Goal: Transaction & Acquisition: Book appointment/travel/reservation

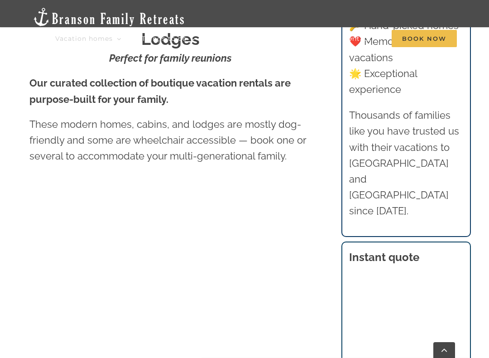
scroll to position [417, 0]
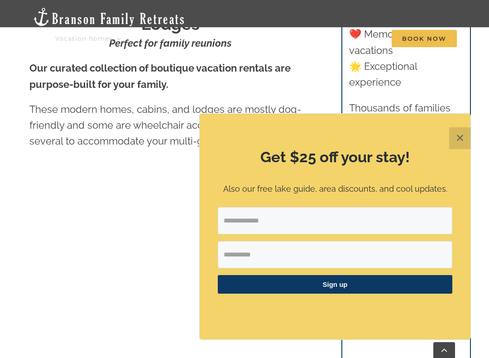
click at [456, 138] on button "✕" at bounding box center [460, 138] width 22 height 22
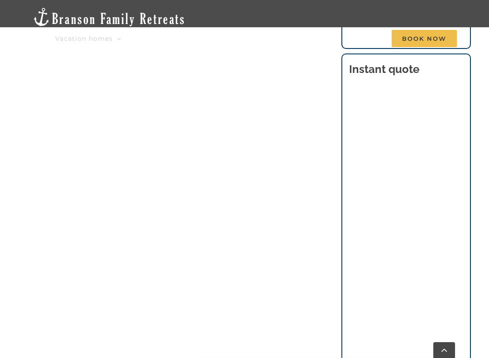
scroll to position [620, 0]
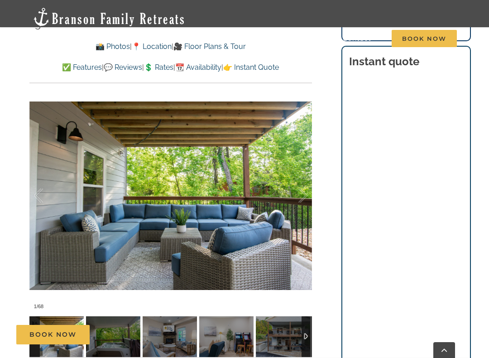
scroll to position [671, 0]
click at [172, 194] on link at bounding box center [171, 196] width 36 height 36
click at [171, 195] on link at bounding box center [171, 196] width 36 height 36
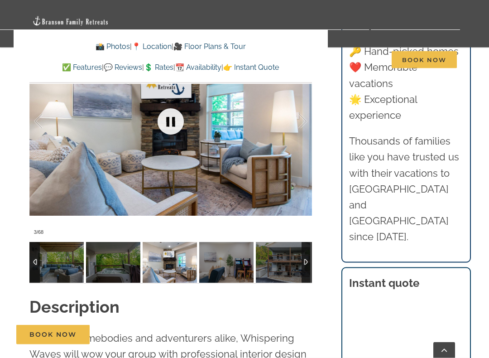
scroll to position [746, 0]
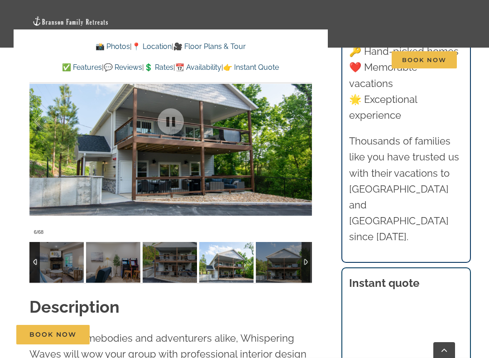
click at [311, 257] on div at bounding box center [306, 262] width 10 height 41
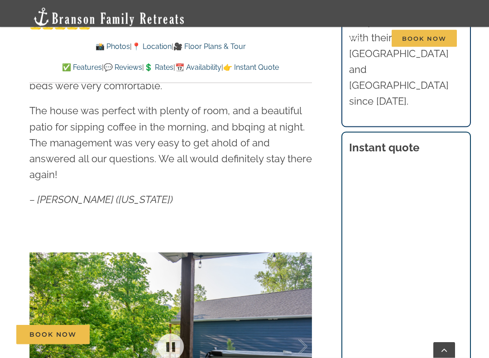
scroll to position [521, 0]
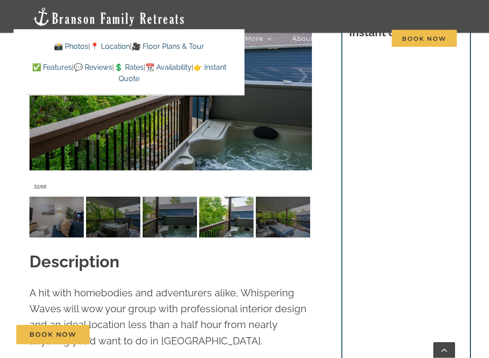
scroll to position [804, 0]
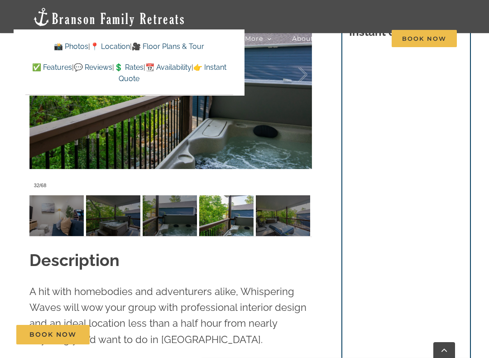
click at [105, 67] on link "💬 Reviews" at bounding box center [93, 67] width 38 height 9
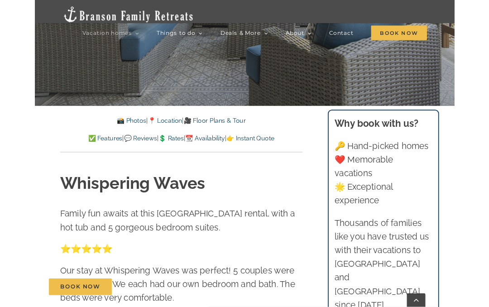
scroll to position [260, 0]
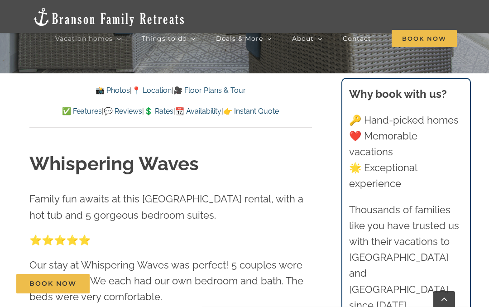
click at [160, 91] on link "📍 Location" at bounding box center [152, 90] width 40 height 9
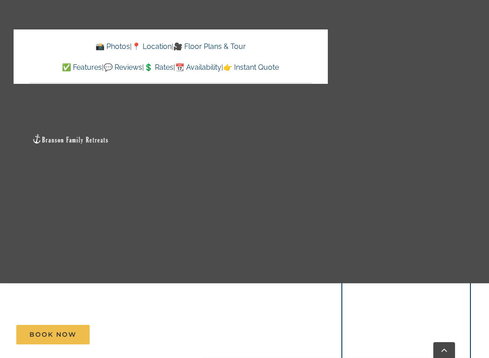
scroll to position [2871, 0]
click at [443, 306] on link "Go to Top" at bounding box center [444, 350] width 22 height 16
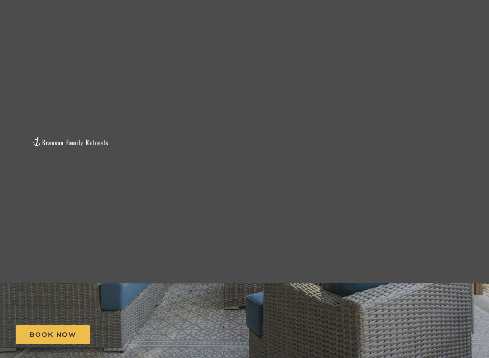
scroll to position [19, 0]
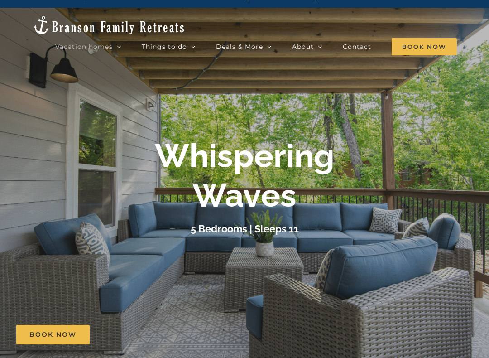
click at [306, 296] on div at bounding box center [244, 187] width 489 height 358
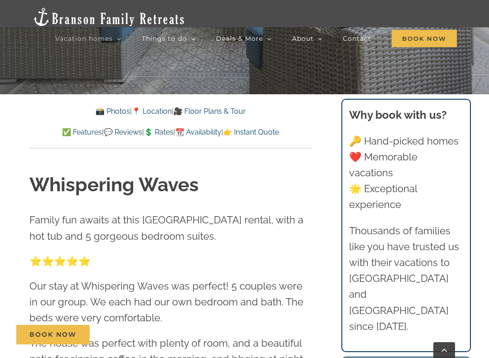
scroll to position [290, 0]
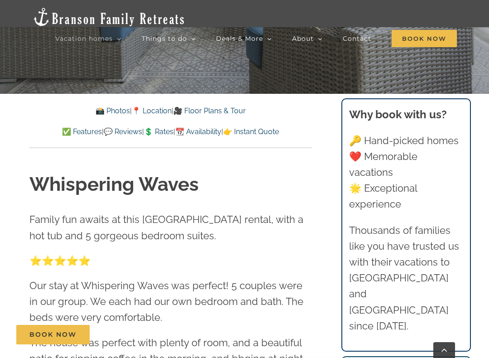
click at [222, 109] on link "🎥 Floor Plans & Tour" at bounding box center [209, 110] width 72 height 9
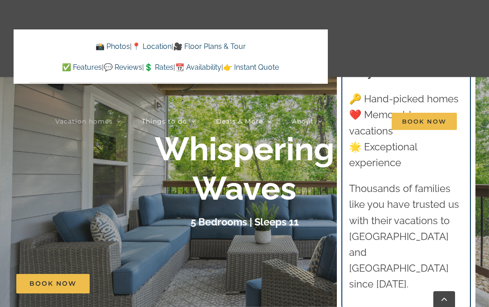
scroll to position [3938, 0]
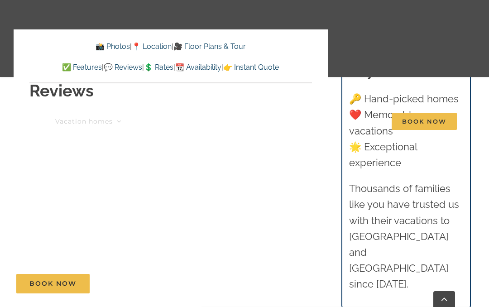
scroll to position [819, 0]
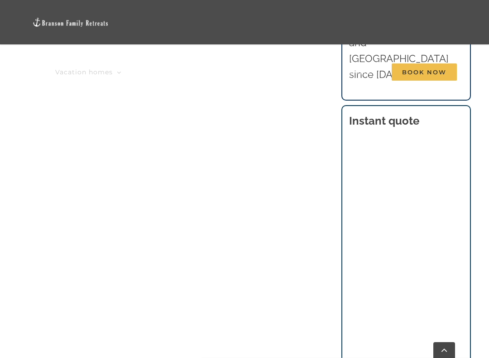
scroll to position [563, 0]
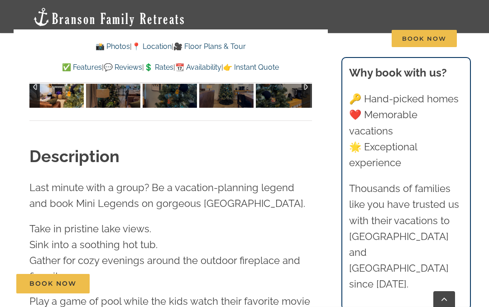
scroll to position [780, 0]
